Goal: Information Seeking & Learning: Learn about a topic

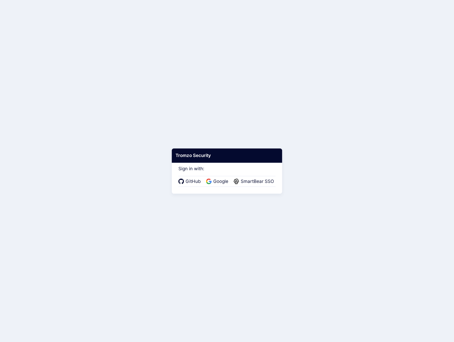
click at [249, 185] on div "GitHub Google SmartBear SSO" at bounding box center [226, 181] width 97 height 11
click at [253, 184] on span "SmartBear SSO" at bounding box center [257, 181] width 36 height 7
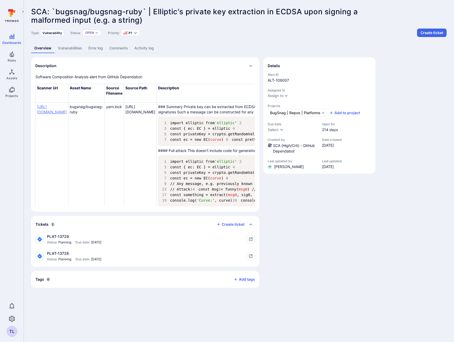
click at [67, 111] on link "https://github.com/bugsnag/bugsnag-ruby/security/dependabot/552" at bounding box center [52, 109] width 30 height 10
